Goal: Information Seeking & Learning: Learn about a topic

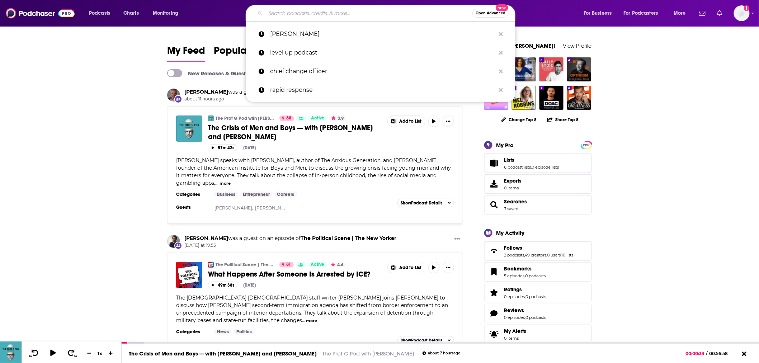
click at [318, 17] on input "Search podcasts, credits, & more..." at bounding box center [369, 13] width 207 height 11
paste input "The Burnouts with [PERSON_NAME] & [PERSON_NAME]"
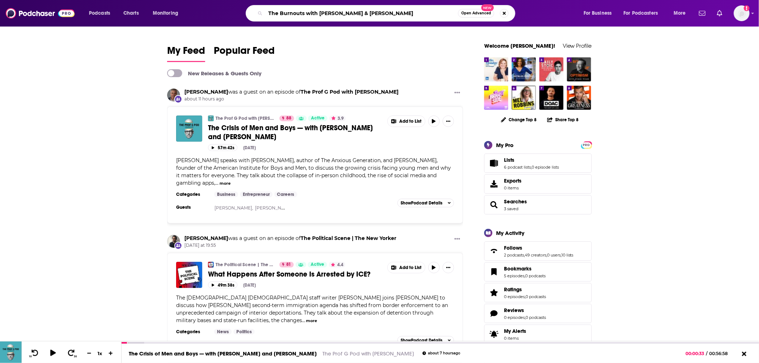
type input "The Burnouts with [PERSON_NAME] & [PERSON_NAME]"
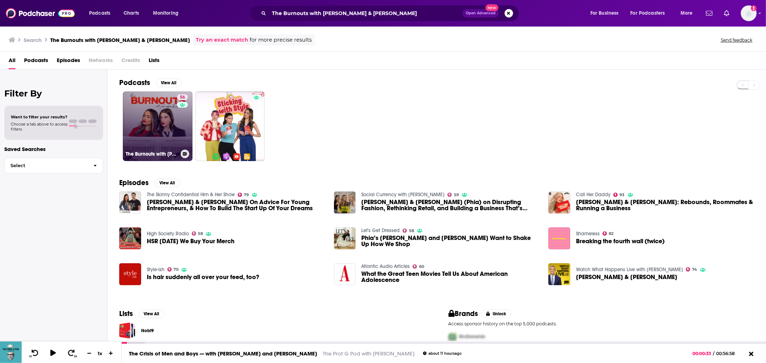
click at [174, 123] on link "56 The Burnouts with [PERSON_NAME] & [PERSON_NAME]" at bounding box center [158, 127] width 70 height 70
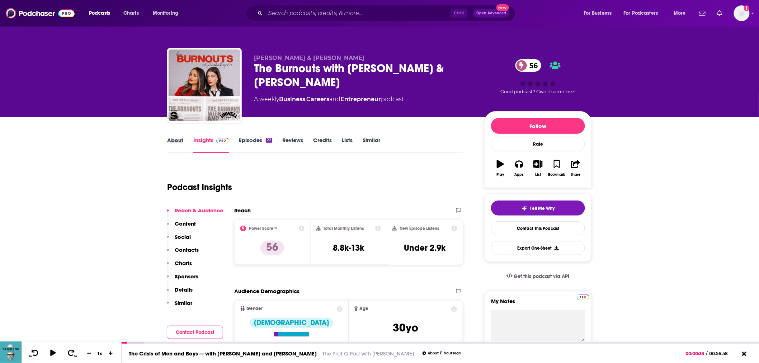
click at [189, 138] on div "About" at bounding box center [180, 145] width 26 height 17
click at [183, 140] on link "About" at bounding box center [175, 145] width 16 height 17
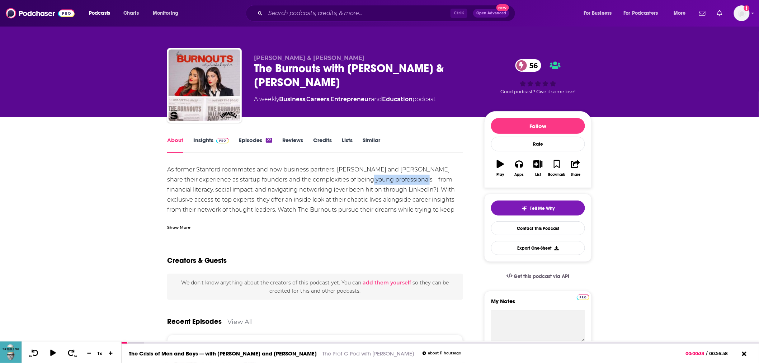
drag, startPoint x: 343, startPoint y: 179, endPoint x: 399, endPoint y: 182, distance: 55.7
click at [399, 182] on div "As former Stanford roommates and now business partners, [PERSON_NAME] and [PERS…" at bounding box center [315, 195] width 296 height 60
copy div "young professionals"
click at [261, 139] on link "Episodes 22" at bounding box center [255, 145] width 33 height 17
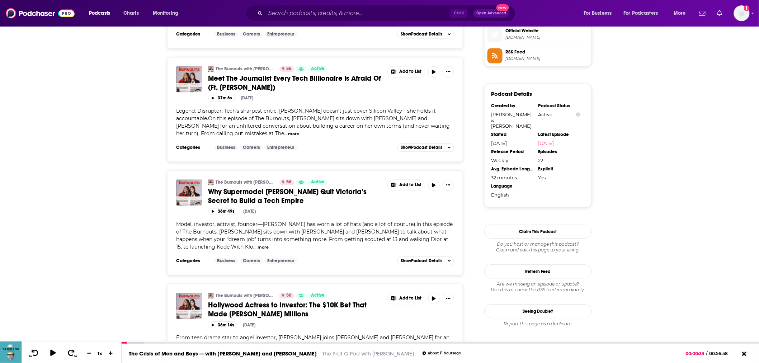
scroll to position [678, 0]
